Goal: Transaction & Acquisition: Purchase product/service

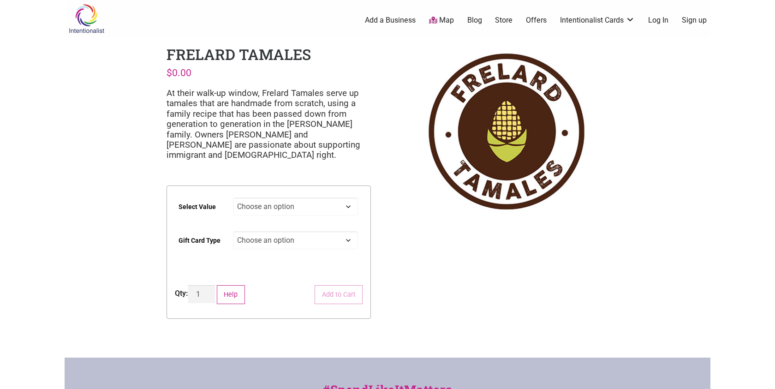
click at [302, 212] on select "Choose an option $25 $50 $100 $200 $500" at bounding box center [296, 207] width 126 height 18
click at [233, 198] on select "Choose an option $25 $50 $100 $200 $500" at bounding box center [296, 207] width 126 height 18
select select "$100"
click at [285, 241] on select "Choose an option Physical" at bounding box center [296, 240] width 126 height 18
select select "Physical"
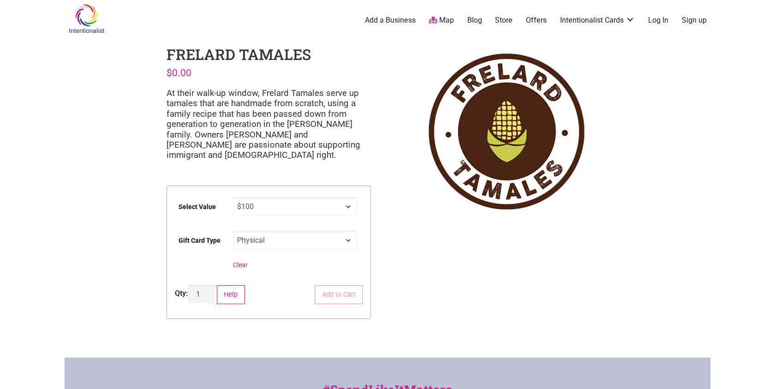
click at [233, 231] on select "Choose an option Physical" at bounding box center [296, 240] width 126 height 18
select select "$100"
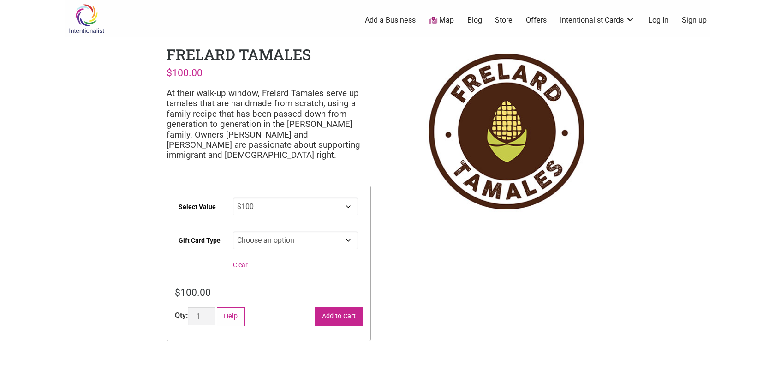
click at [336, 324] on button "Add to Cart" at bounding box center [339, 316] width 48 height 19
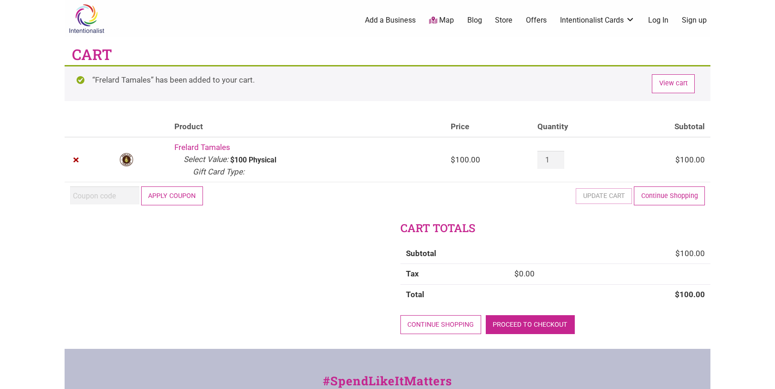
click at [533, 321] on link "Proceed to checkout" at bounding box center [530, 324] width 89 height 19
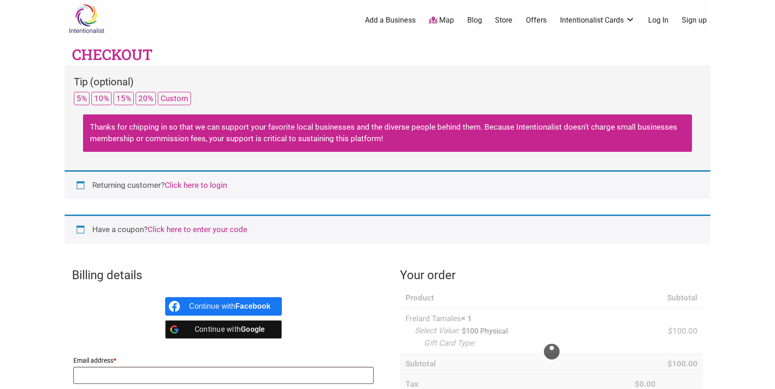
select select "WA"
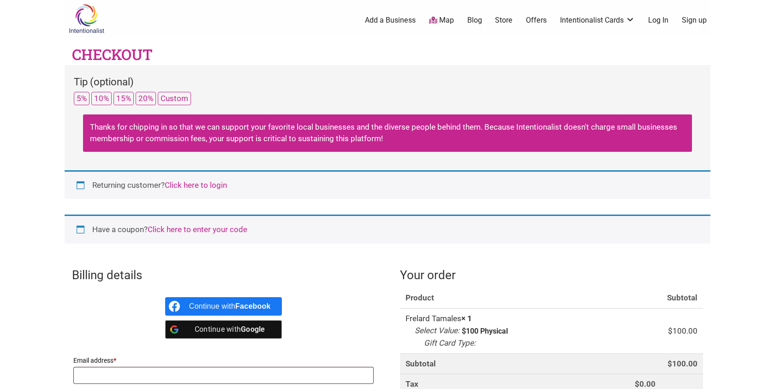
click at [190, 184] on link "Click here to login" at bounding box center [196, 184] width 62 height 9
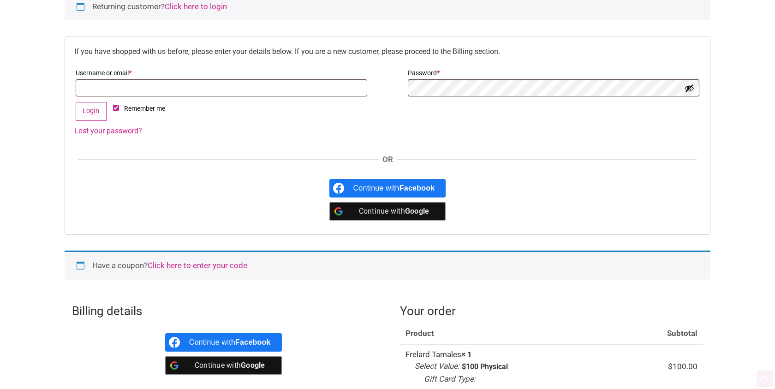
scroll to position [192, 0]
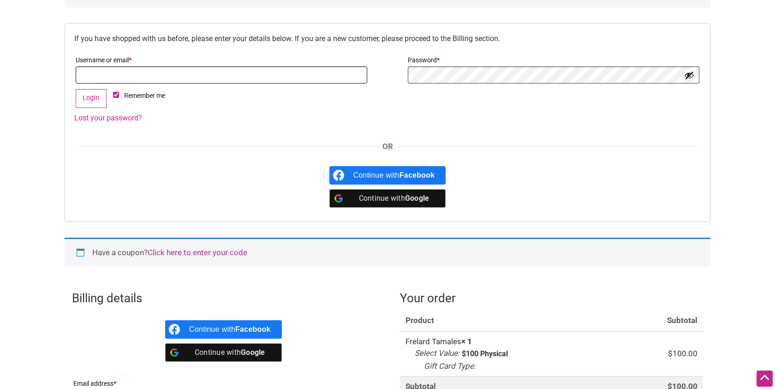
click at [125, 73] on input "Username or email * Required" at bounding box center [222, 74] width 292 height 17
type input "mackenzielainehuff"
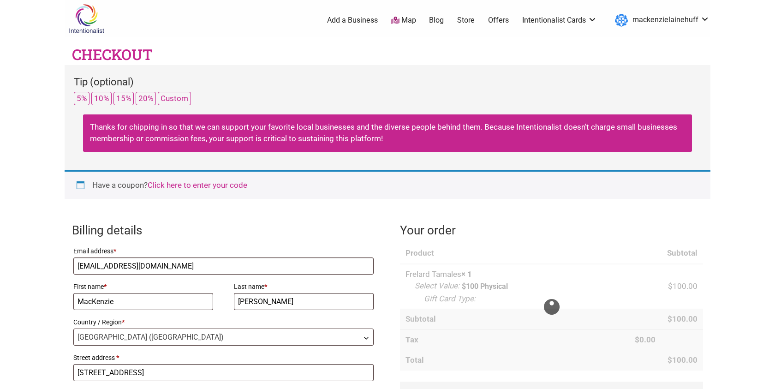
select select "WA"
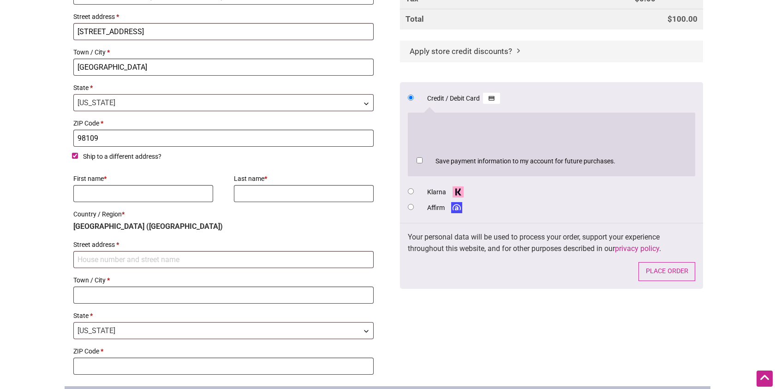
scroll to position [396, 0]
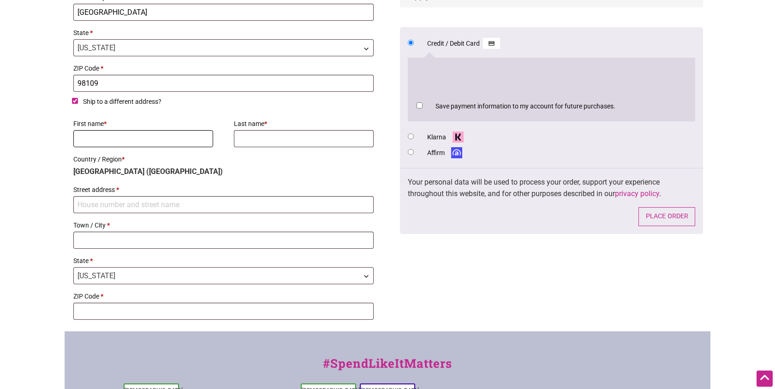
click at [156, 147] on input "First name *" at bounding box center [143, 138] width 140 height 17
type input "MacKenzie"
type input "[PERSON_NAME]"
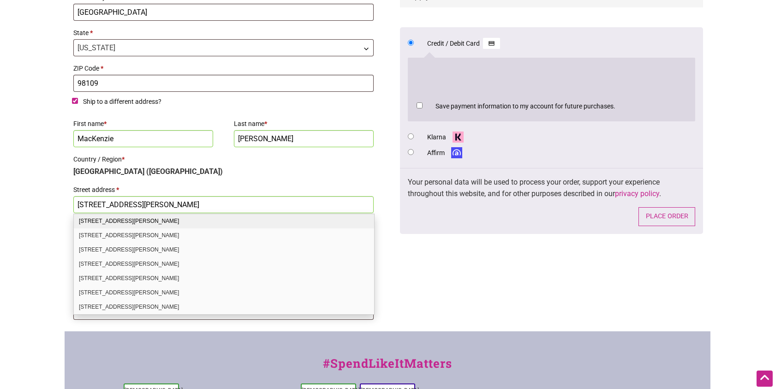
click at [248, 222] on div "6734 Mary Ave NW Apt 1 Seattle WA 98117-5366" at bounding box center [224, 221] width 300 height 14
type input "6734 Mary Ave NW Apt 1"
type input "Seattle"
type input "98117-5366"
select select "WA"
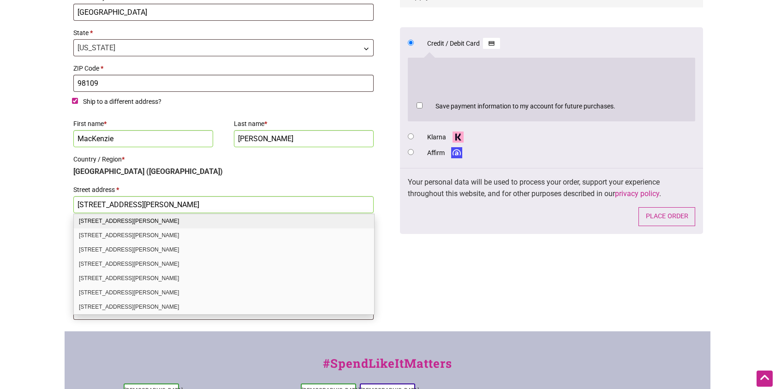
select select "WA"
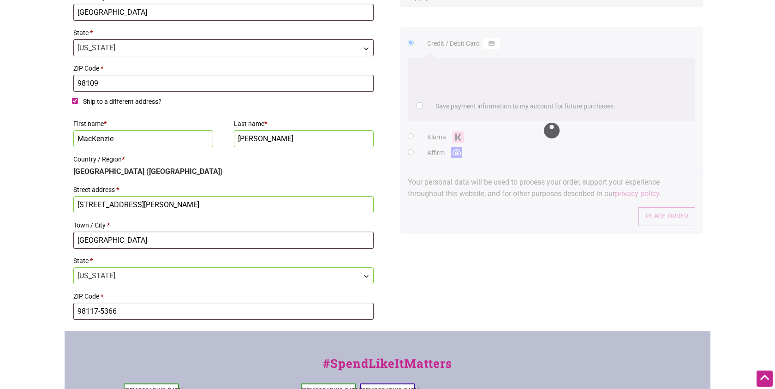
click at [192, 202] on input "6734 Mary Ave NW Apt 1" at bounding box center [223, 204] width 300 height 17
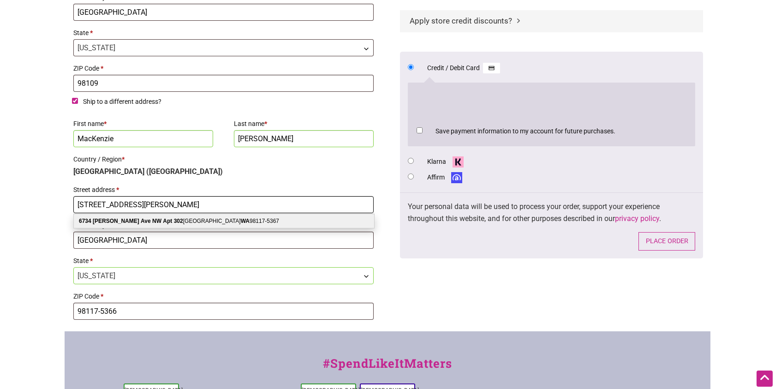
type input "6734 Mary Ave NW Apt 302"
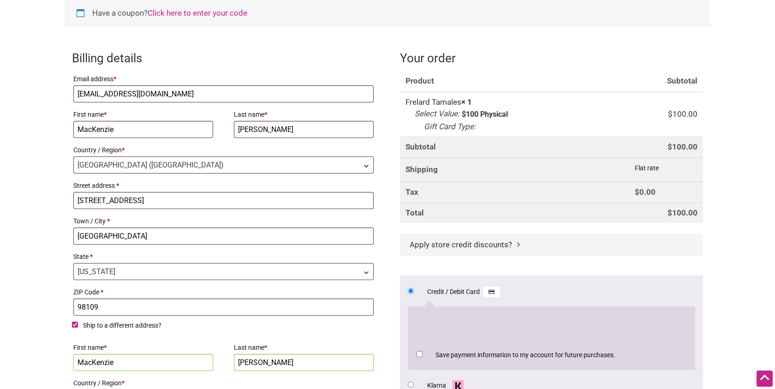
scroll to position [165, 0]
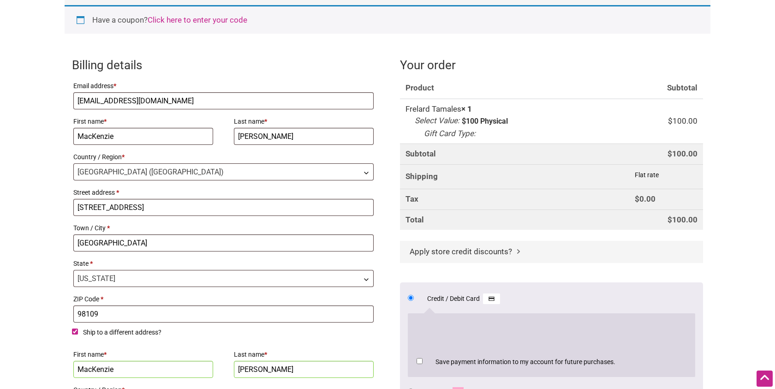
click at [436, 255] on span "Apply store credit discounts?" at bounding box center [461, 251] width 102 height 9
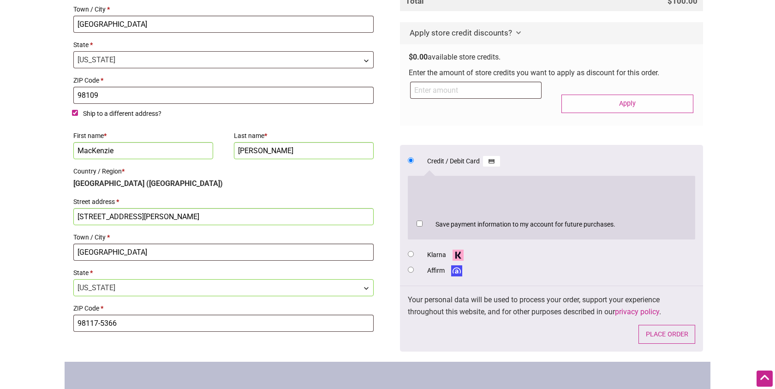
scroll to position [371, 0]
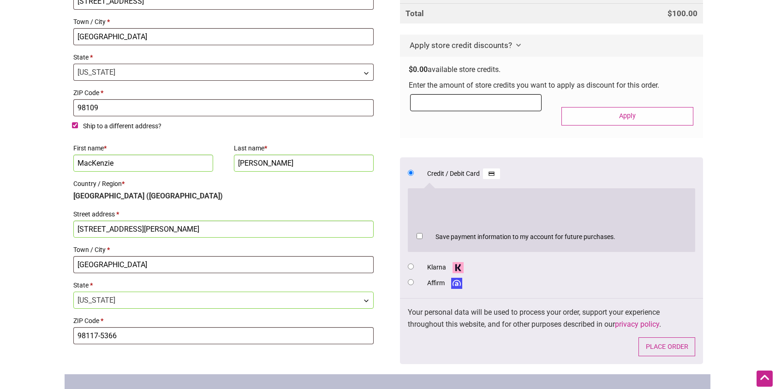
click at [468, 99] on input "Checkout" at bounding box center [476, 102] width 132 height 17
paste input "2025JUNTOS"
type input "2025JUNTOS"
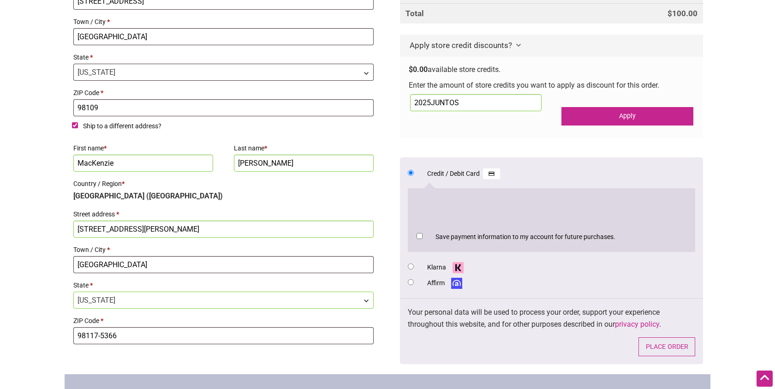
click at [602, 122] on button "Apply" at bounding box center [628, 116] width 132 height 19
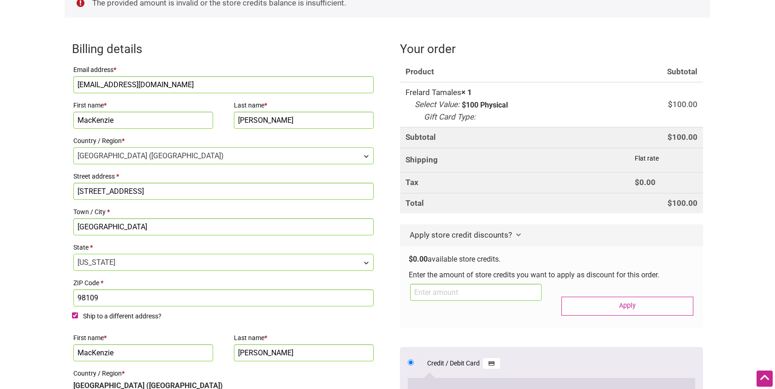
scroll to position [230, 0]
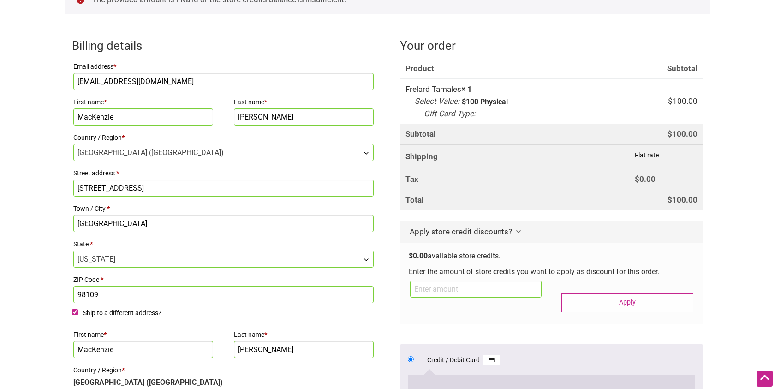
click at [153, 186] on input "800 1st ave N, apt 5" at bounding box center [223, 188] width 300 height 17
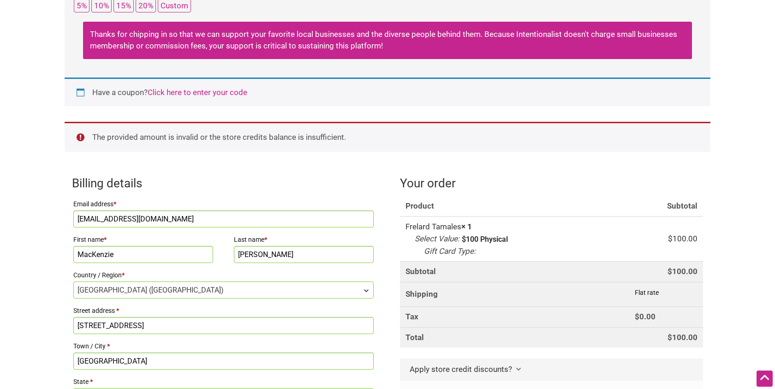
scroll to position [0, 0]
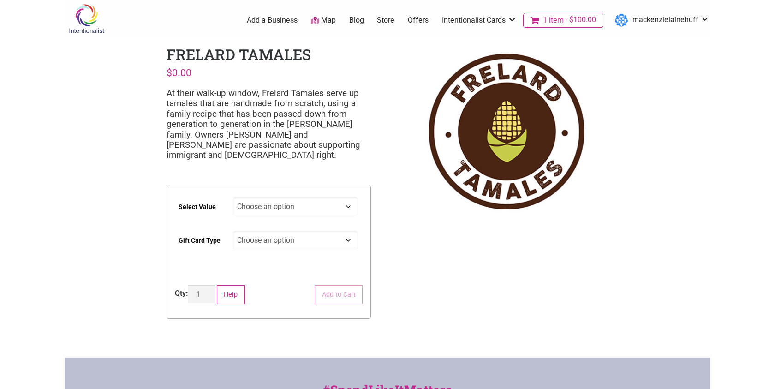
click at [322, 209] on select "Choose an option $25 $50 $100 $200 $500" at bounding box center [296, 207] width 126 height 18
click at [233, 198] on select "Choose an option $25 $50 $100 $200 $500" at bounding box center [296, 207] width 126 height 18
select select "$100"
click at [320, 244] on select "Choose an option Physical" at bounding box center [296, 240] width 126 height 18
select select "Physical"
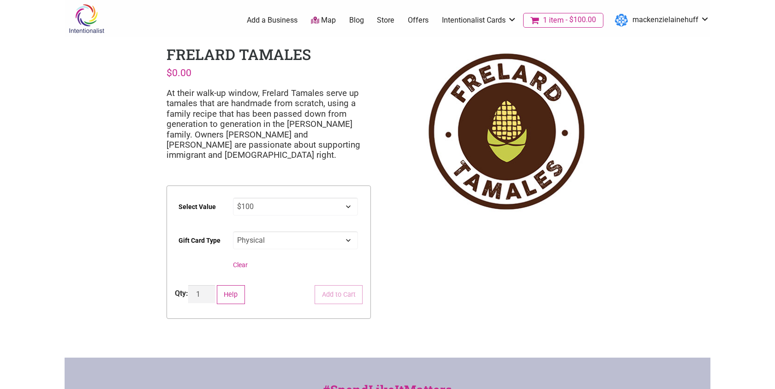
click at [233, 231] on select "Choose an option Physical" at bounding box center [296, 240] width 126 height 18
select select "$100"
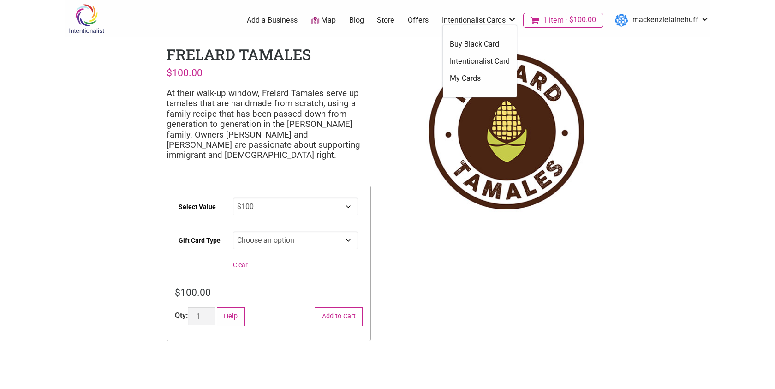
click at [493, 66] on link "Intentionalist Card" at bounding box center [480, 61] width 60 height 10
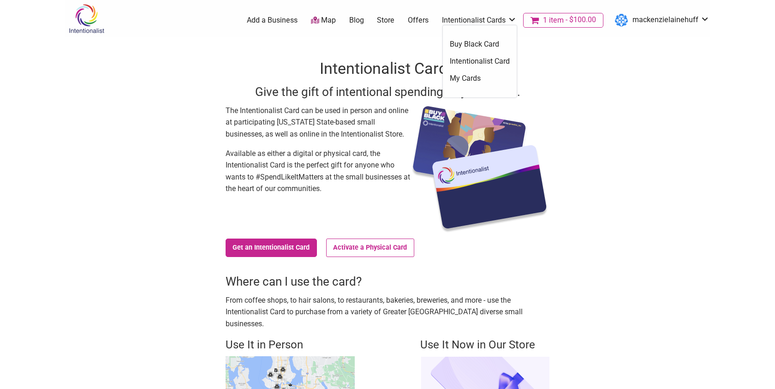
click at [485, 80] on link "My Cards" at bounding box center [480, 78] width 60 height 10
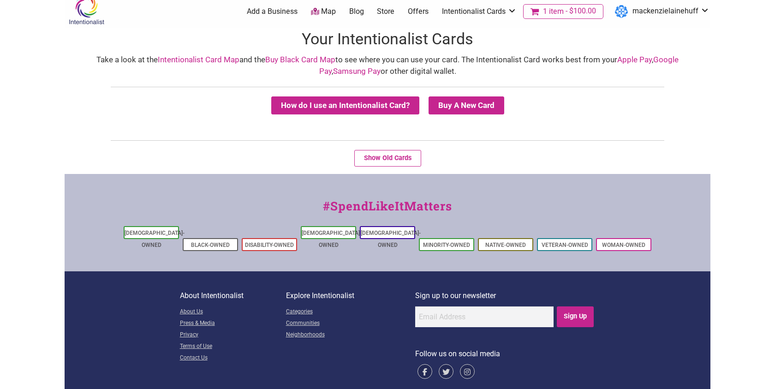
scroll to position [13, 0]
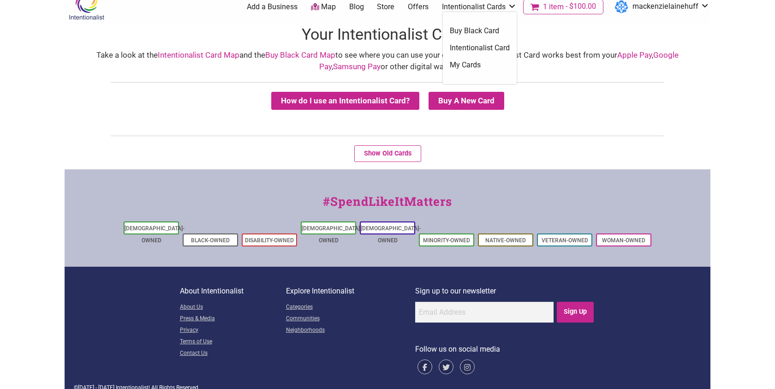
click at [476, 7] on link "Intentionalist Cards" at bounding box center [479, 7] width 75 height 10
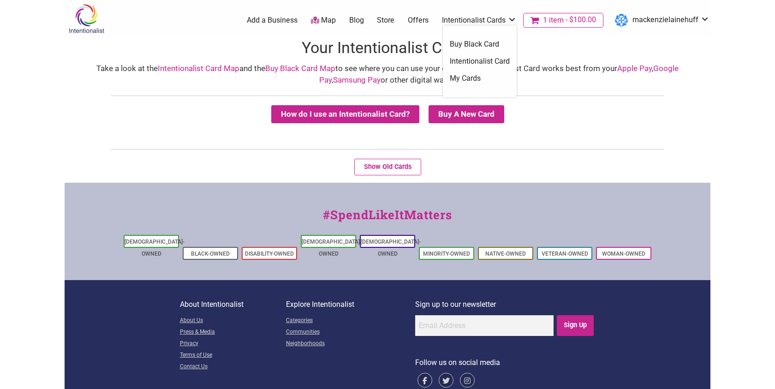
click at [492, 19] on link "Intentionalist Cards" at bounding box center [479, 20] width 75 height 10
click at [488, 58] on link "Intentionalist Card" at bounding box center [480, 61] width 60 height 10
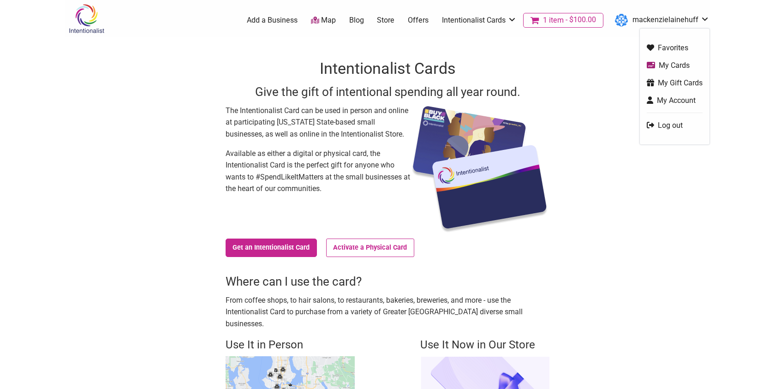
click at [661, 79] on link "My Gift Cards" at bounding box center [675, 83] width 56 height 11
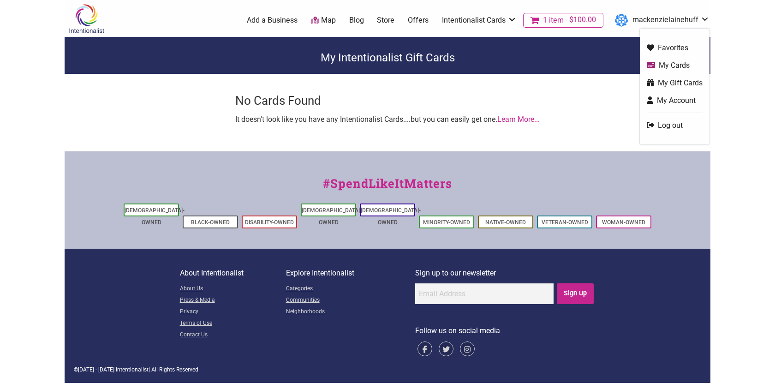
click at [655, 96] on link "My Account" at bounding box center [675, 100] width 56 height 11
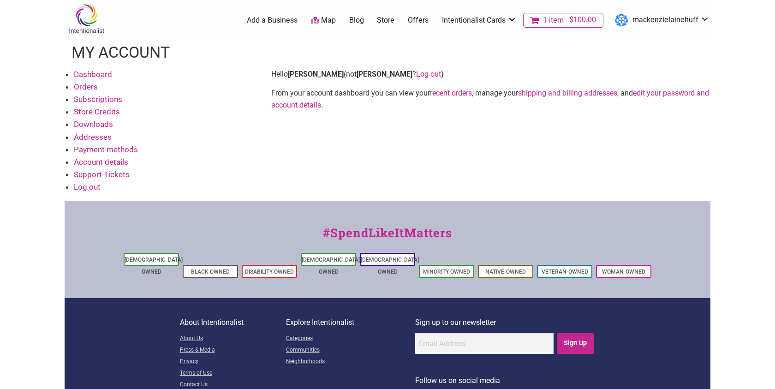
click at [566, 16] on span "$100.00" at bounding box center [580, 19] width 32 height 7
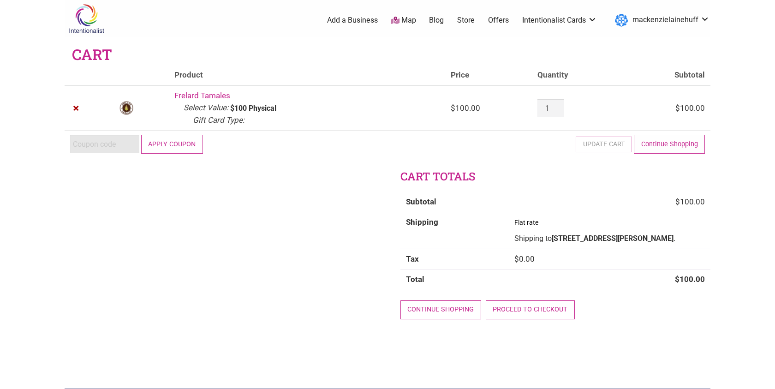
click at [103, 140] on input "Coupon:" at bounding box center [104, 144] width 69 height 18
paste input "2025JUNTOS"
type input "2025JUNTOS"
click at [169, 149] on button "Apply coupon" at bounding box center [172, 144] width 62 height 19
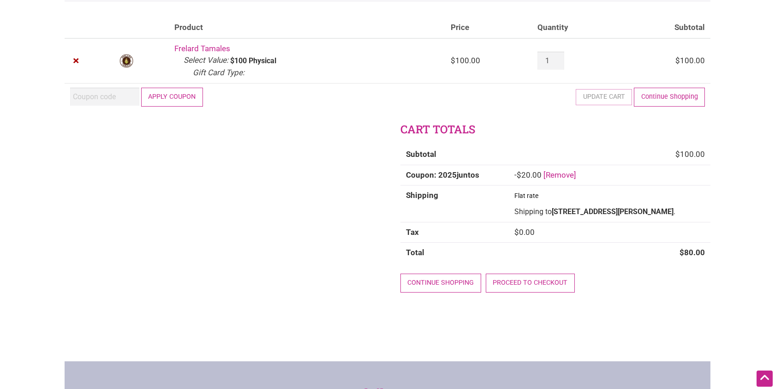
scroll to position [94, 0]
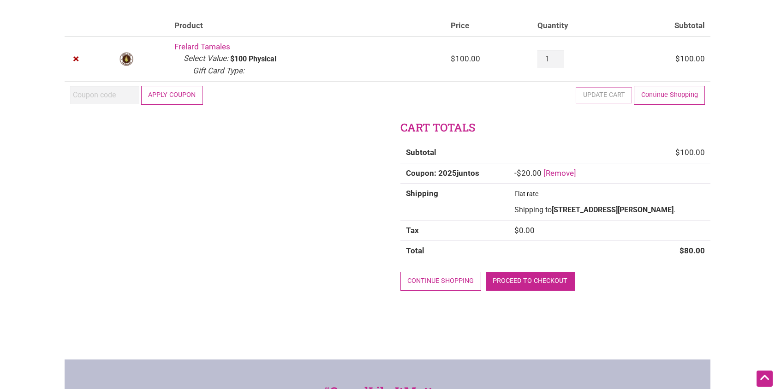
click at [513, 289] on link "Proceed to checkout" at bounding box center [530, 281] width 89 height 19
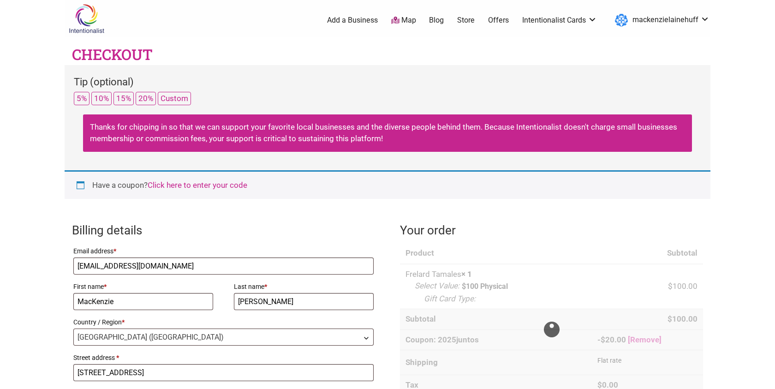
select select "WA"
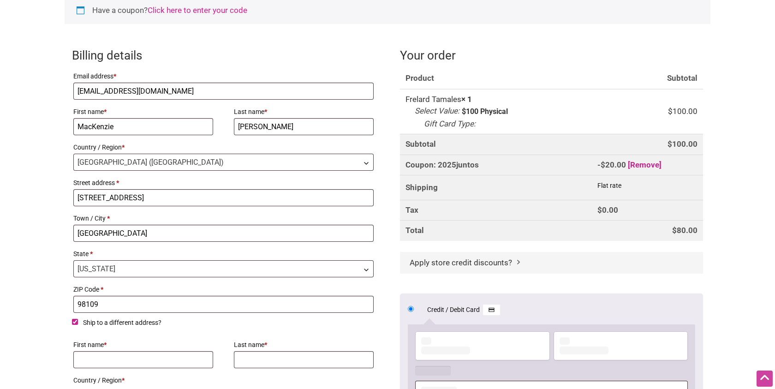
scroll to position [192, 0]
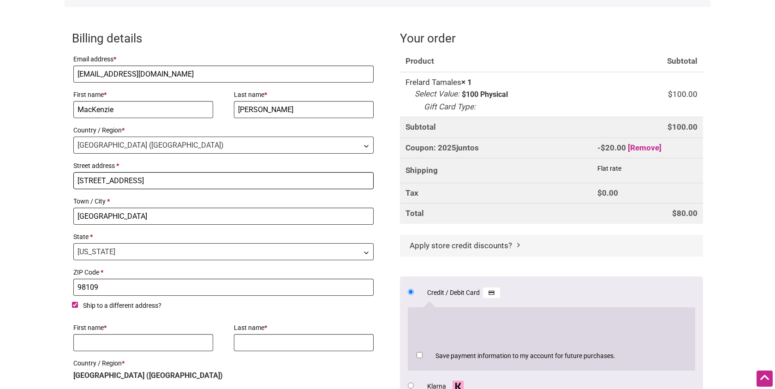
click at [165, 183] on input "800 1st ave N, apt 5" at bounding box center [223, 180] width 300 height 17
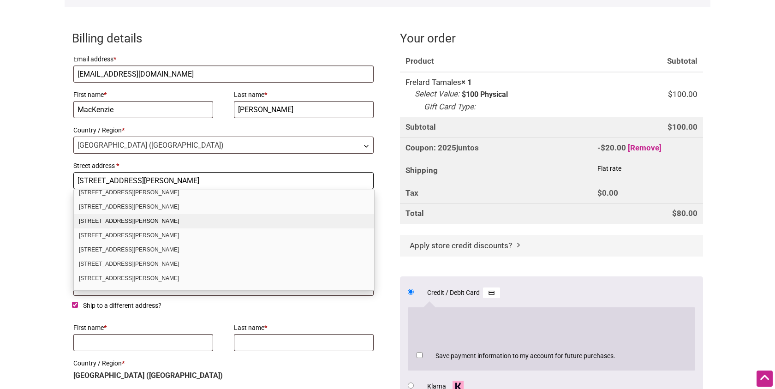
scroll to position [25, 0]
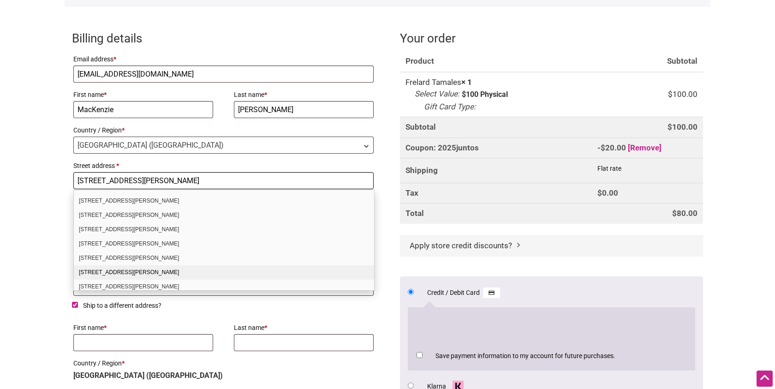
type input "6734 mary ave"
click at [227, 273] on div "6734 Mary Ave NW Apt 302 Seattle WA 98117-5367" at bounding box center [224, 272] width 300 height 14
select select "US"
type input "6734 Mary Ave NW Apt 302"
type input "98117-5367"
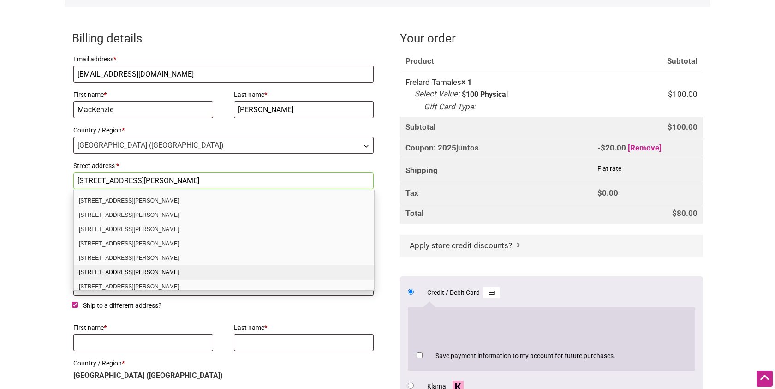
select select "WA"
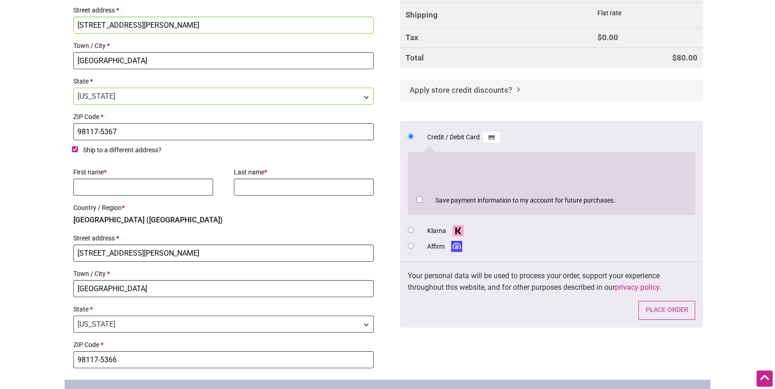
scroll to position [370, 0]
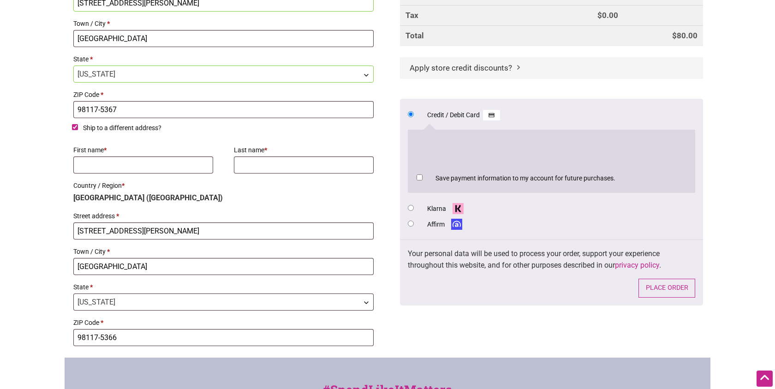
click at [76, 126] on input "Ship to a different address?" at bounding box center [75, 127] width 6 height 6
checkbox input "false"
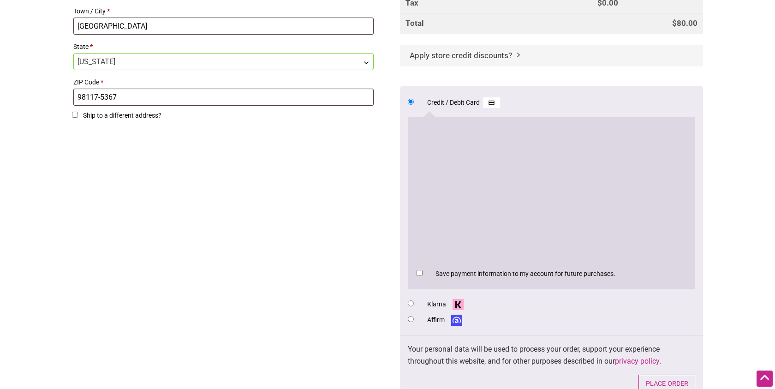
scroll to position [384, 0]
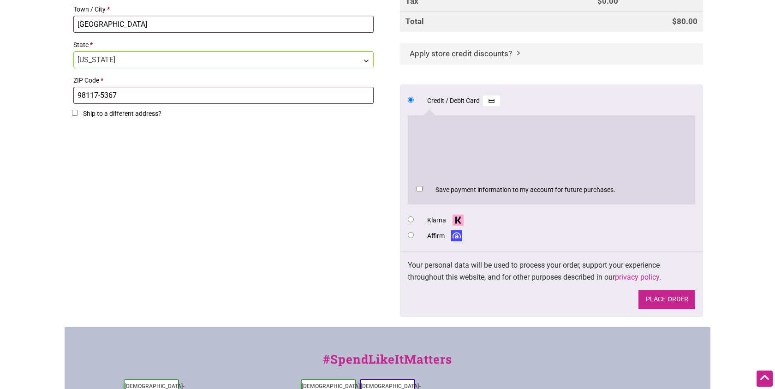
click at [653, 304] on button "Place order" at bounding box center [667, 299] width 57 height 19
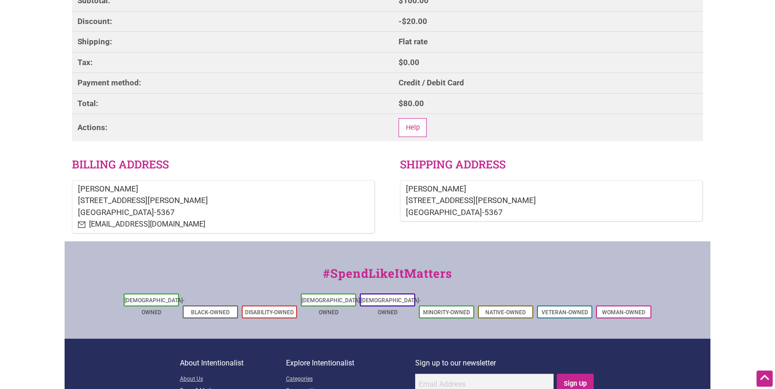
scroll to position [323, 0]
